Goal: Task Accomplishment & Management: Use online tool/utility

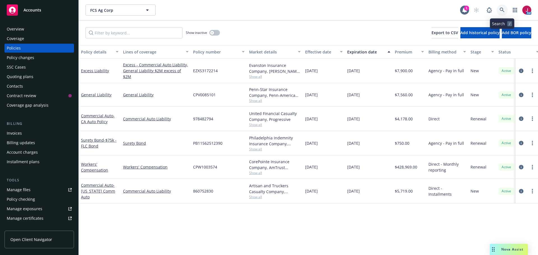
click at [502, 8] on icon at bounding box center [502, 10] width 5 height 5
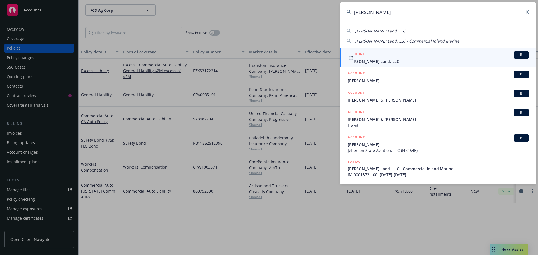
type input "[PERSON_NAME]"
click at [470, 59] on span "[PERSON_NAME] Land, LLC" at bounding box center [439, 62] width 182 height 6
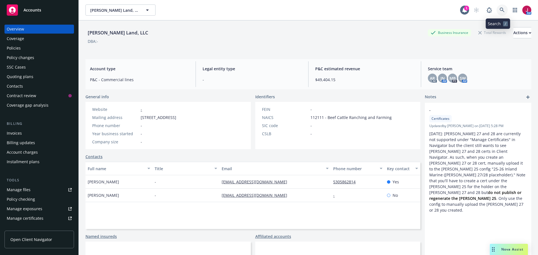
click at [500, 10] on icon at bounding box center [502, 10] width 5 height 5
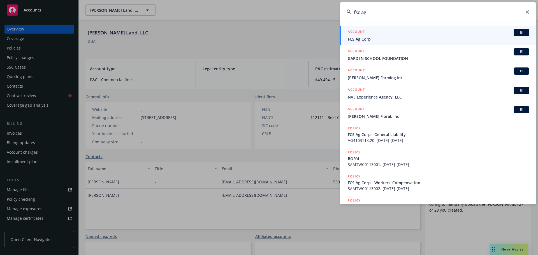
type input "fsc ag"
click at [477, 36] on div "ACCOUNT BI" at bounding box center [439, 32] width 182 height 7
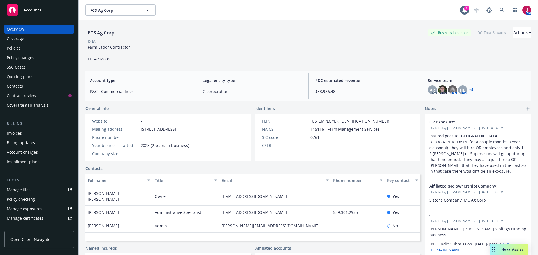
click at [30, 75] on div "Quoting plans" at bounding box center [20, 76] width 27 height 9
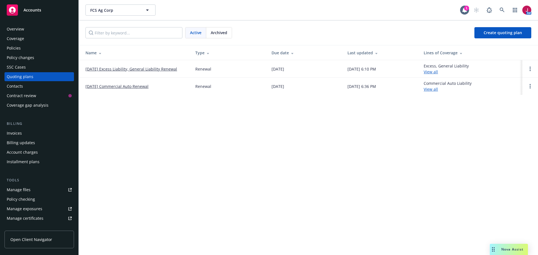
click at [138, 72] on link "[DATE] Excess Liability, General Liability Renewal" at bounding box center [131, 69] width 92 height 6
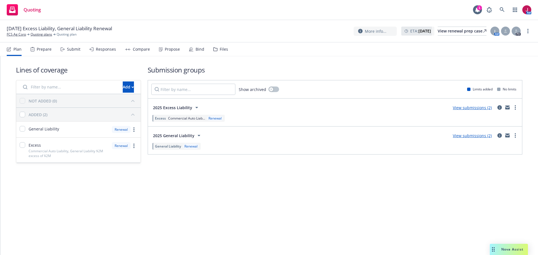
click at [76, 50] on div "Submit" at bounding box center [73, 49] width 13 height 4
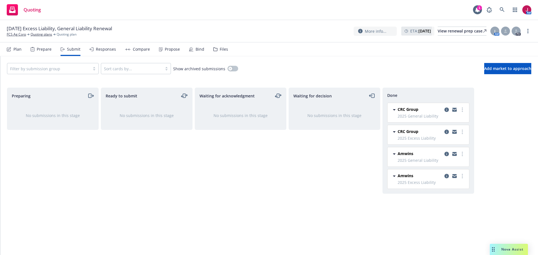
click at [137, 47] on div "Compare" at bounding box center [141, 49] width 17 height 4
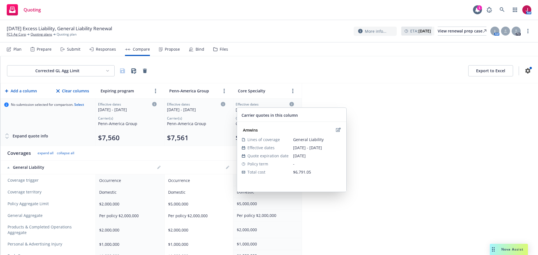
click at [292, 105] on icon at bounding box center [291, 104] width 4 height 4
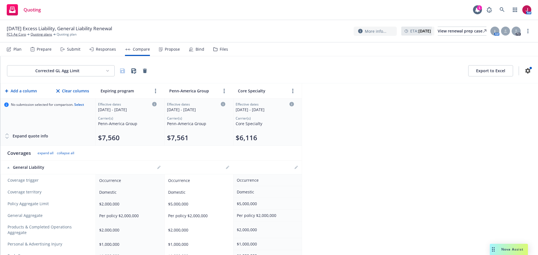
click at [292, 105] on icon at bounding box center [291, 104] width 4 height 4
click at [108, 48] on div "Responses" at bounding box center [106, 49] width 20 height 4
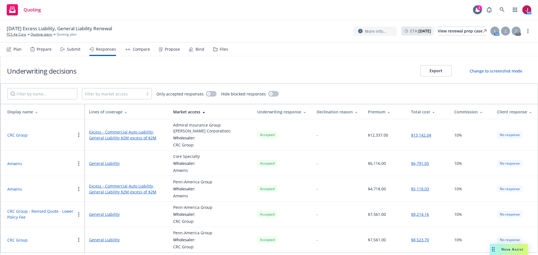
click at [14, 164] on button "Amwins" at bounding box center [14, 164] width 15 height 6
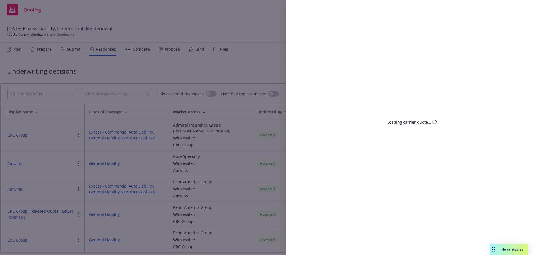
select select "CA"
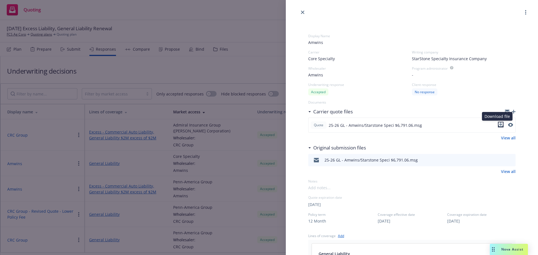
click at [499, 124] on icon "download file" at bounding box center [501, 123] width 4 height 3
click at [303, 13] on icon "close" at bounding box center [302, 12] width 3 height 3
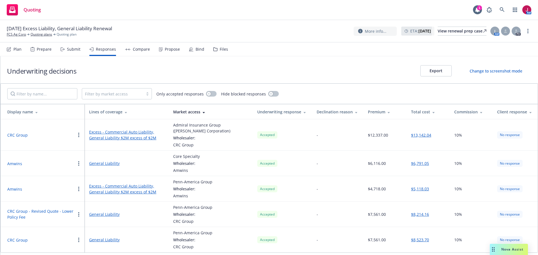
click at [135, 193] on link "Excess - Commercial Auto Liability, General Liability $2M excess of $2M" at bounding box center [126, 189] width 75 height 12
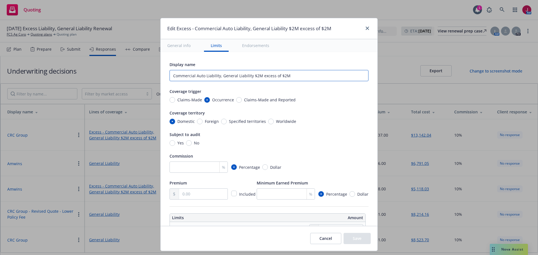
click at [289, 75] on input "Commercial Auto Liability, General Liability $2M excess of $2M" at bounding box center [269, 75] width 199 height 11
type textarea "x"
type input "Commercial Auto Liability, General Liability $2M excess of $2"
type textarea "x"
type input "Commercial Auto Liability, General Liability $2M excess of $"
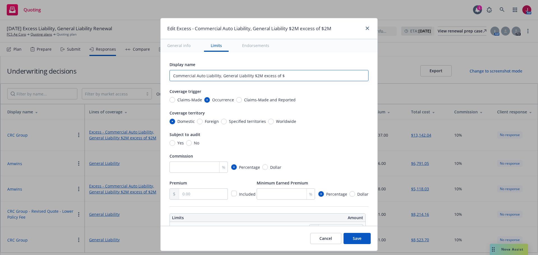
type textarea "x"
type input "Commercial Auto Liability, General Liability $2M excess of"
type textarea "x"
type input "Commercial Auto Liability, General Liability $2M excess of"
type textarea "x"
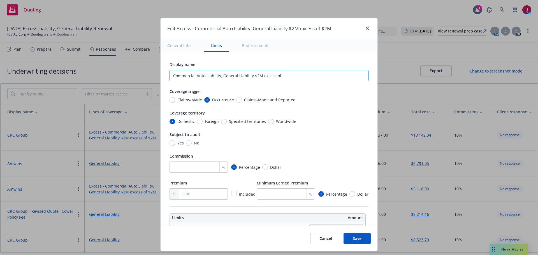
type input "Commercial Auto Liability, General Liability $2M excess o"
type textarea "x"
type input "Commercial Auto Liability, General Liability $2M excess"
type textarea "x"
type input "Commercial Auto Liability, General Liability $2M excess"
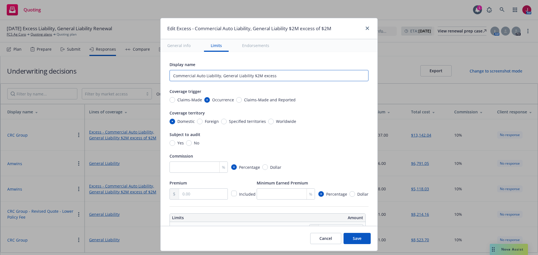
type textarea "x"
type input "Commercial Auto Liability, General Liability $2M exces"
type textarea "x"
type input "Commercial Auto Liability, General Liability $2M exce"
type textarea "x"
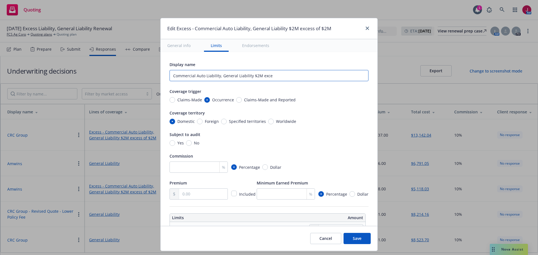
type input "Commercial Auto Liability, General Liability $2M exc"
type textarea "x"
type input "Commercial Auto Liability, General Liability $2M ex"
type textarea "x"
type input "Commercial Auto Liability, General Liability $2M e"
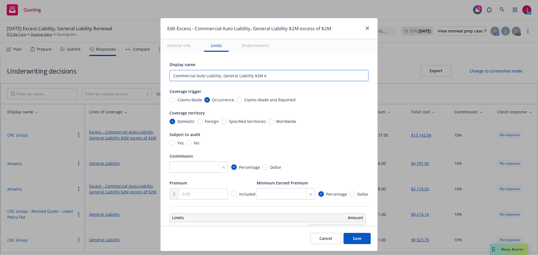
type textarea "x"
type input "Commercial Auto Liability, General Liability"
type textarea "x"
type input "Commercial Auto Liability, General Liabi"
type textarea "x"
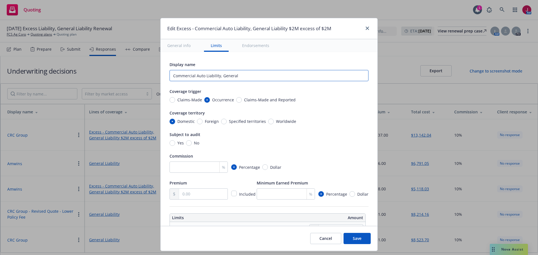
type input "Commercial Auto Liability, Genera"
type textarea "x"
type input "Commercial Auto Liability, Ge"
type textarea "x"
type input "Commercial Auto Liabilit"
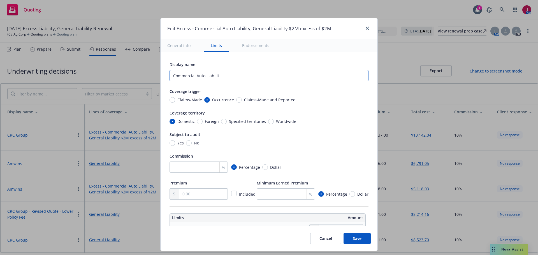
type textarea "x"
type input "Commercial Auto"
type textarea "x"
type input "Commercial"
type textarea "x"
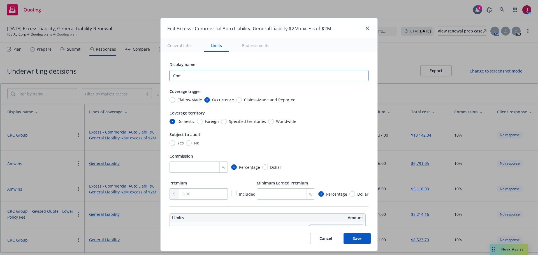
type input "Co"
type textarea "x"
type input "C"
type textarea "x"
type input "E"
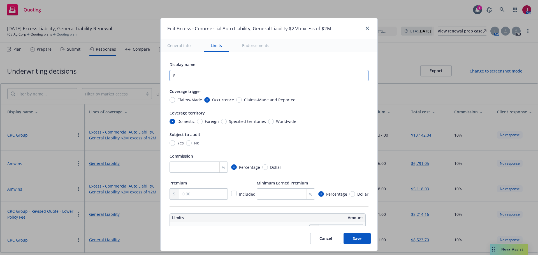
type textarea "x"
type input "Ex"
type textarea "x"
type input "Exc"
type textarea "x"
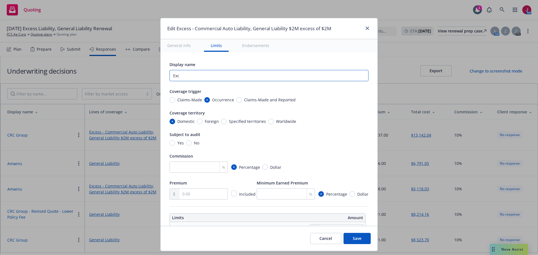
type input "Exce"
type textarea "x"
type input "Exces"
type textarea "x"
type input "Excess"
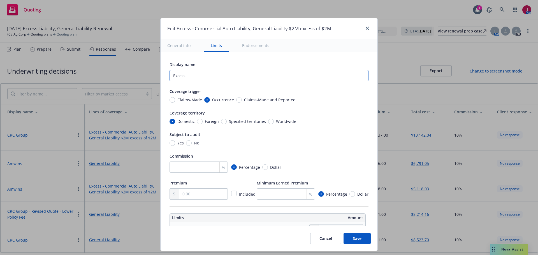
type textarea "x"
type input "Excess"
type textarea "x"
type input "Excess $"
type textarea "x"
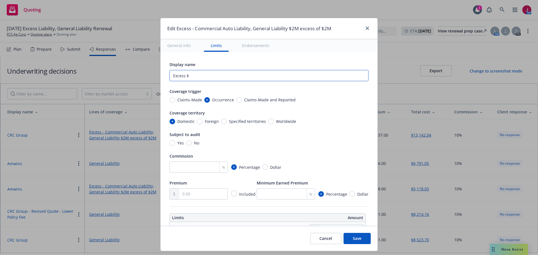
type input "Excess $3"
type textarea "x"
type input "Excess $3M"
type textarea "x"
type input "Excess $3"
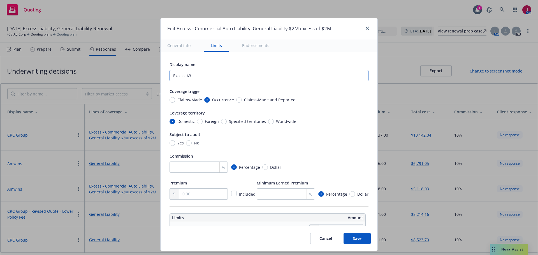
type textarea "x"
type input "Excess $"
type textarea "x"
type input "Excess $2"
type textarea "x"
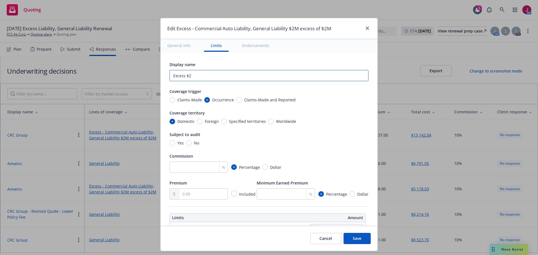
type input "Excess $2M"
type textarea "x"
type input "Excess $2M"
type textarea "x"
type input "Excess $2M l"
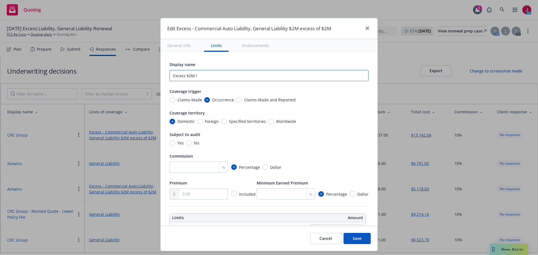
type textarea "x"
type input "Excess $2M li"
type textarea "x"
type input "Excess $2M l"
type textarea "x"
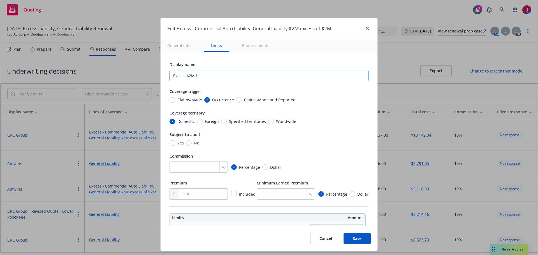
type input "Excess $2M"
type textarea "x"
type input "Excess $2M L"
type textarea "x"
type input "Excess $2M Li"
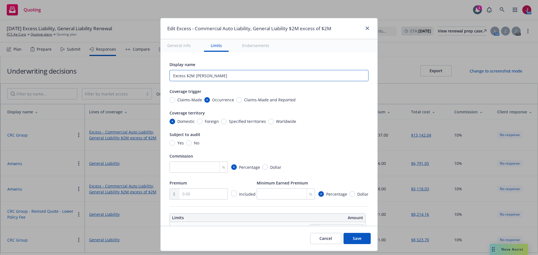
type textarea "x"
type input "Excess $2M Lim"
type textarea "x"
type input "Excess $2M Limi"
type textarea "x"
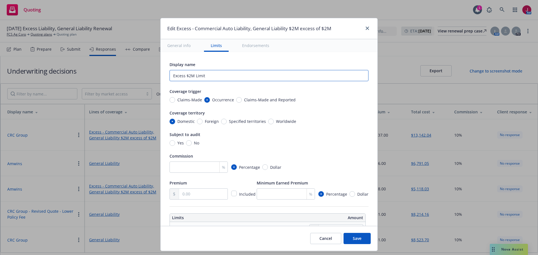
type input "Excess $2M Limit"
click at [356, 235] on button "Save" at bounding box center [357, 238] width 27 height 11
type textarea "x"
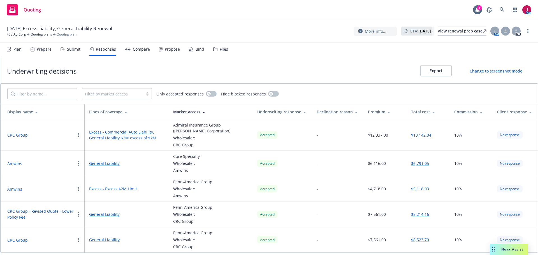
click at [20, 189] on button "Amwins" at bounding box center [14, 189] width 15 height 6
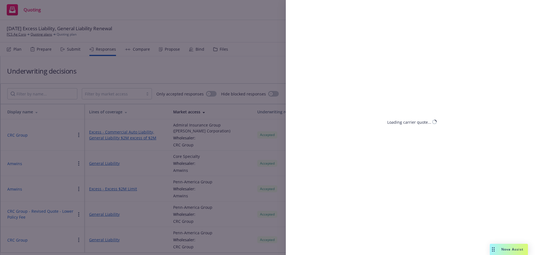
select select "CA"
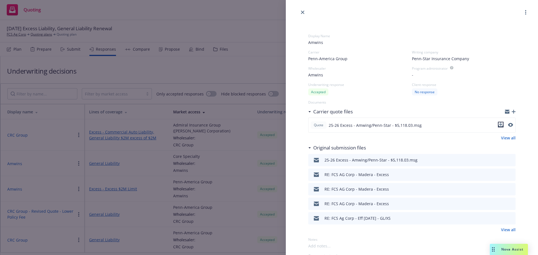
click at [498, 124] on icon "download file" at bounding box center [500, 124] width 4 height 4
click at [300, 14] on link "close" at bounding box center [302, 12] width 7 height 7
